Goal: Information Seeking & Learning: Learn about a topic

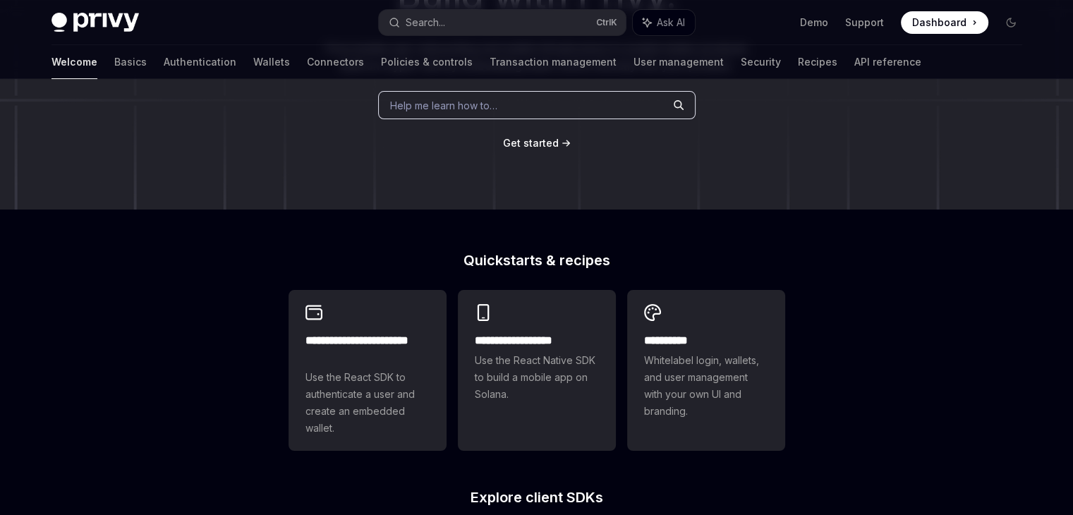
scroll to position [188, 0]
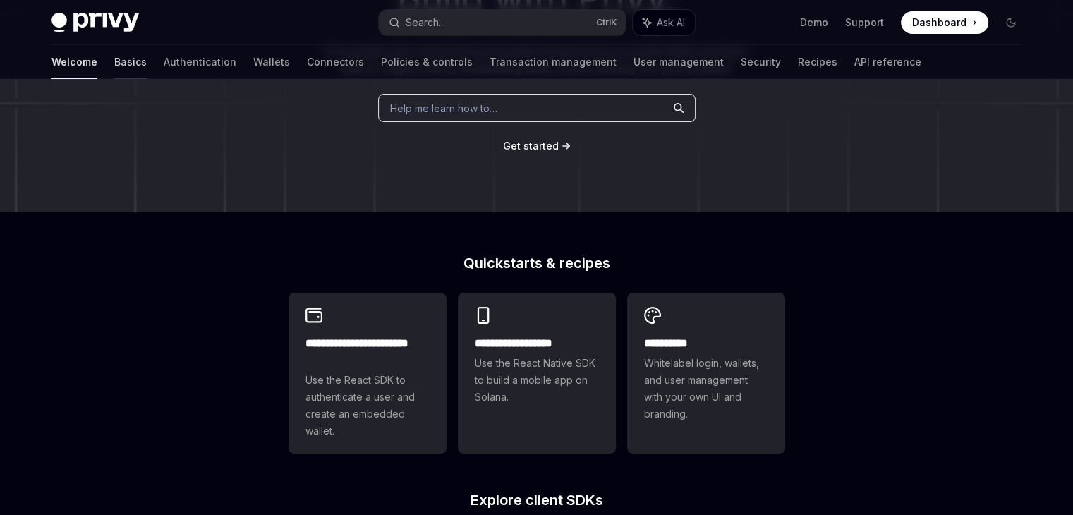
click at [114, 71] on link "Basics" at bounding box center [130, 62] width 32 height 34
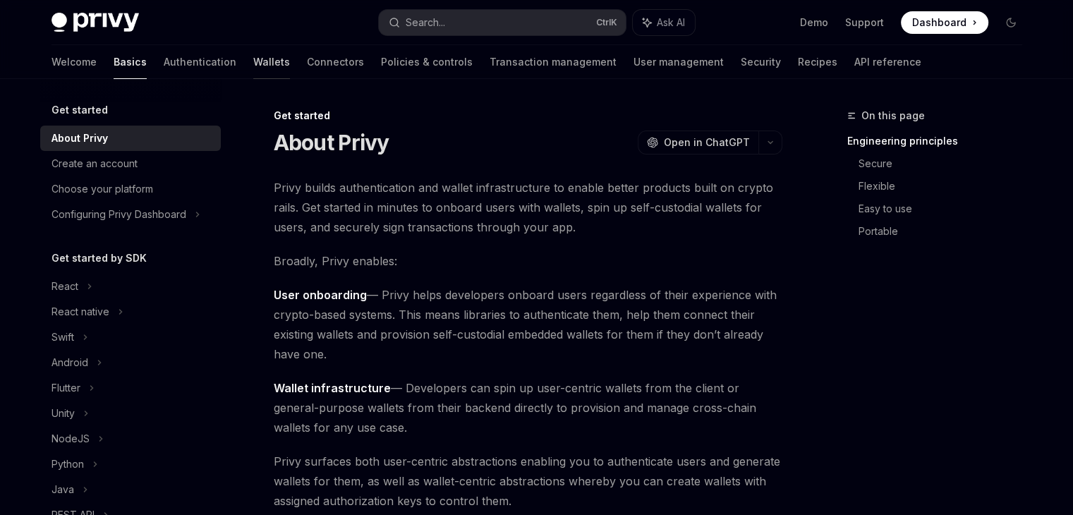
click at [253, 68] on link "Wallets" at bounding box center [271, 62] width 37 height 34
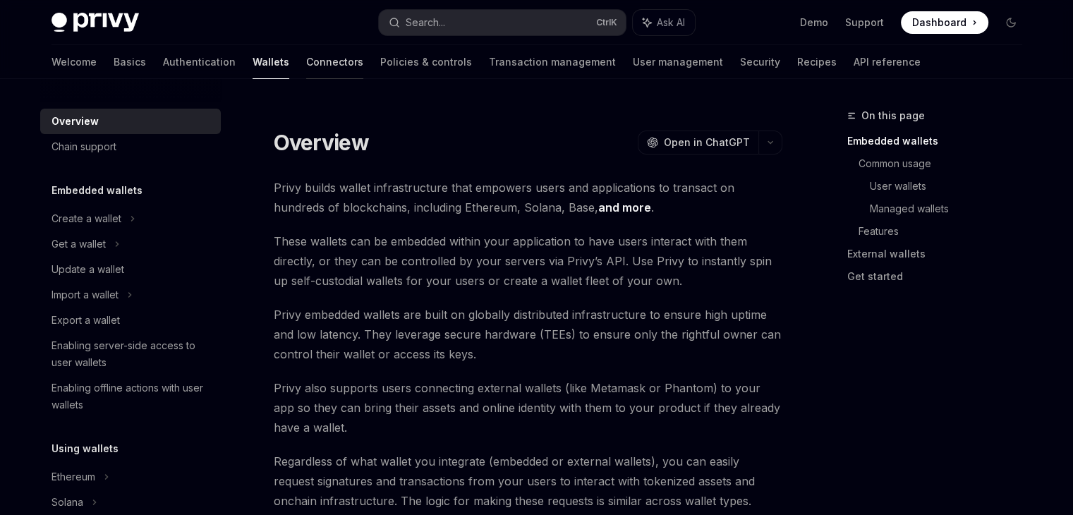
click at [306, 52] on link "Connectors" at bounding box center [334, 62] width 57 height 34
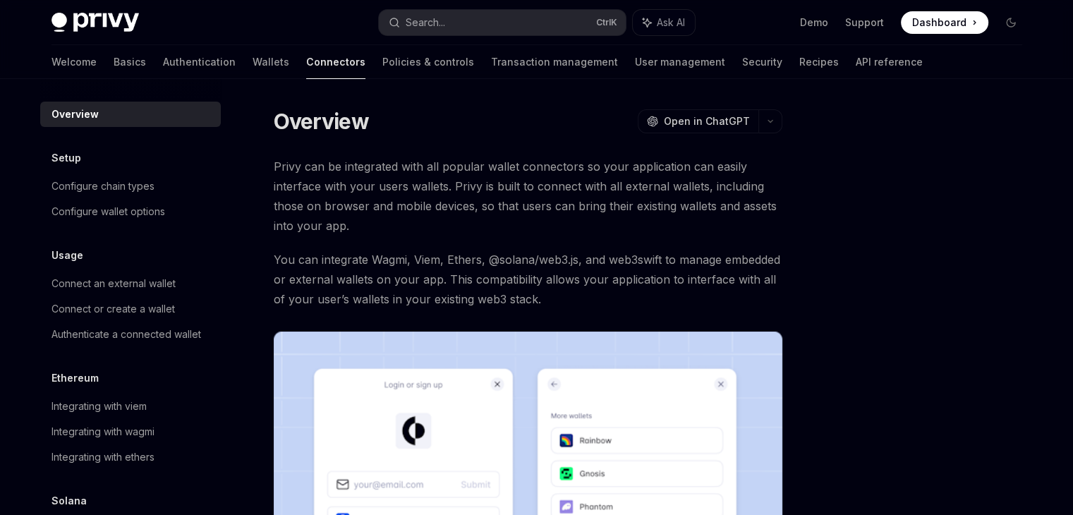
click at [182, 71] on div "Welcome Basics Authentication Wallets Connectors Policies & controls Transactio…" at bounding box center [488, 62] width 872 height 34
click at [114, 71] on link "Basics" at bounding box center [130, 62] width 32 height 34
type textarea "*"
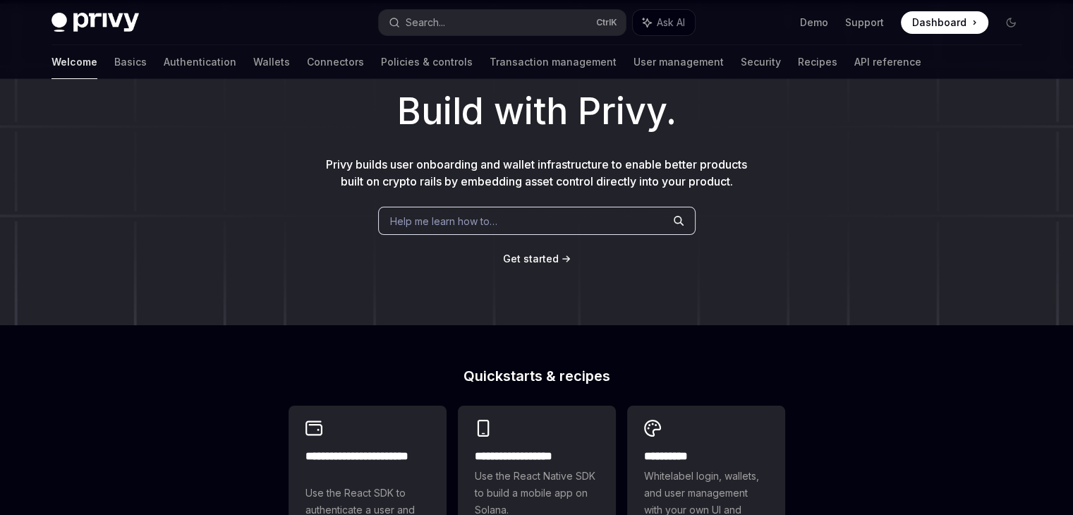
scroll to position [62, 0]
